Goal: Find specific page/section: Find specific page/section

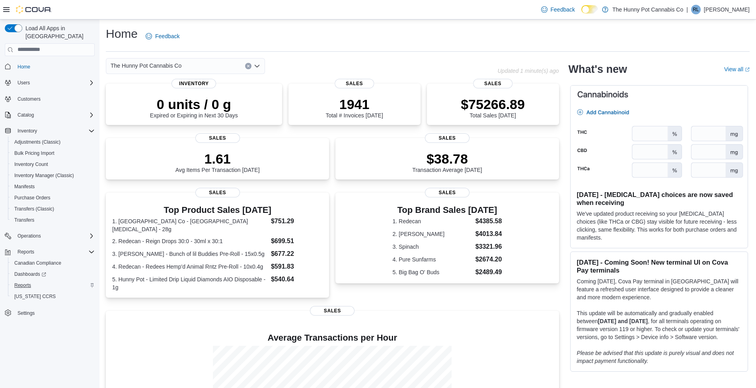
click at [25, 280] on button "Reports" at bounding box center [53, 285] width 90 height 11
